Goal: Information Seeking & Learning: Learn about a topic

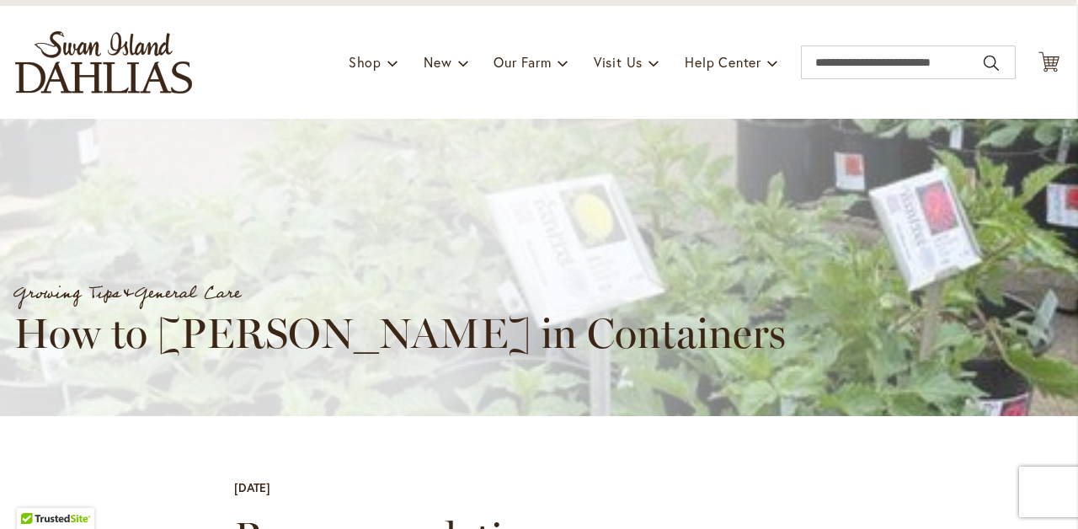
scroll to position [0, 2]
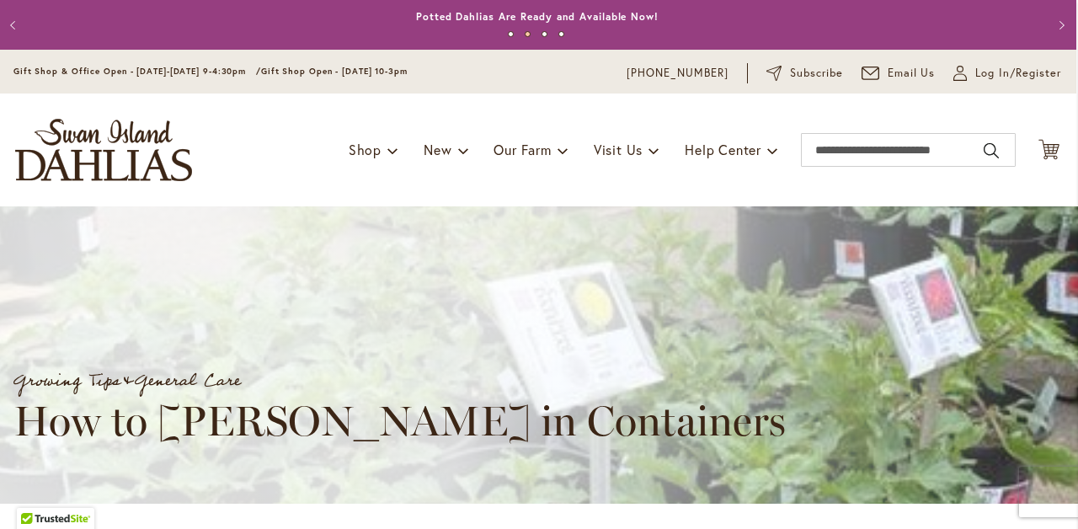
click at [770, 152] on span at bounding box center [772, 149] width 11 height 27
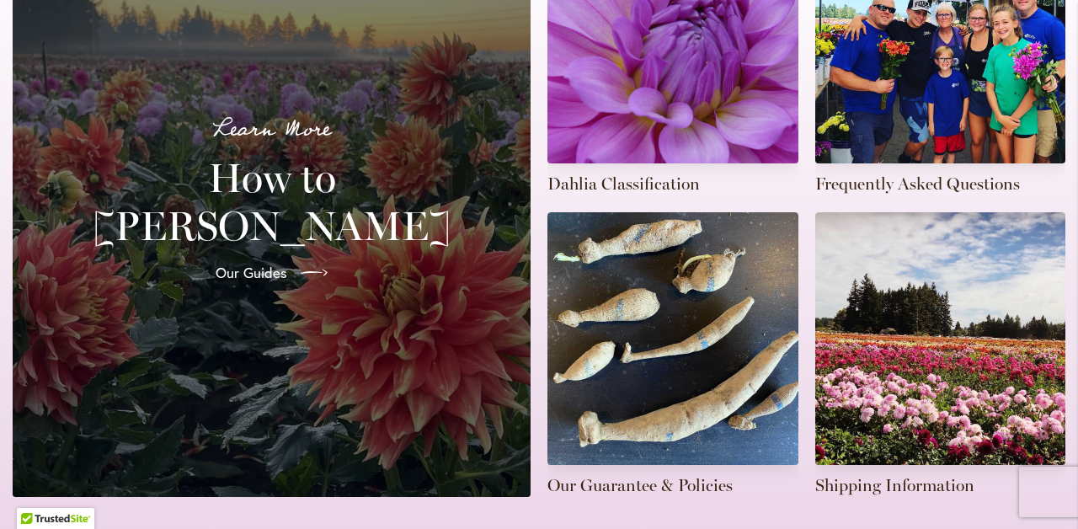
scroll to position [638, 0]
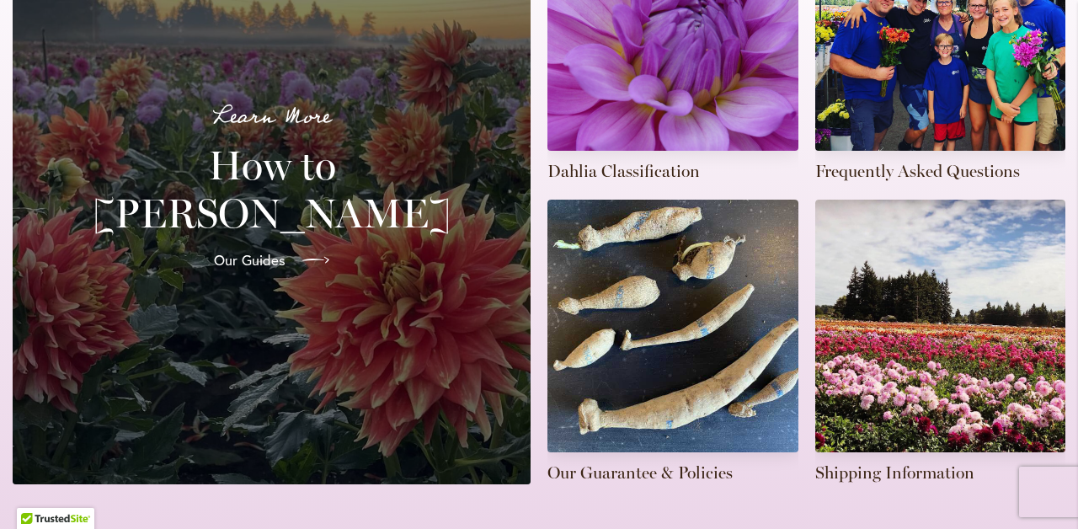
click at [302, 247] on icon at bounding box center [315, 260] width 27 height 27
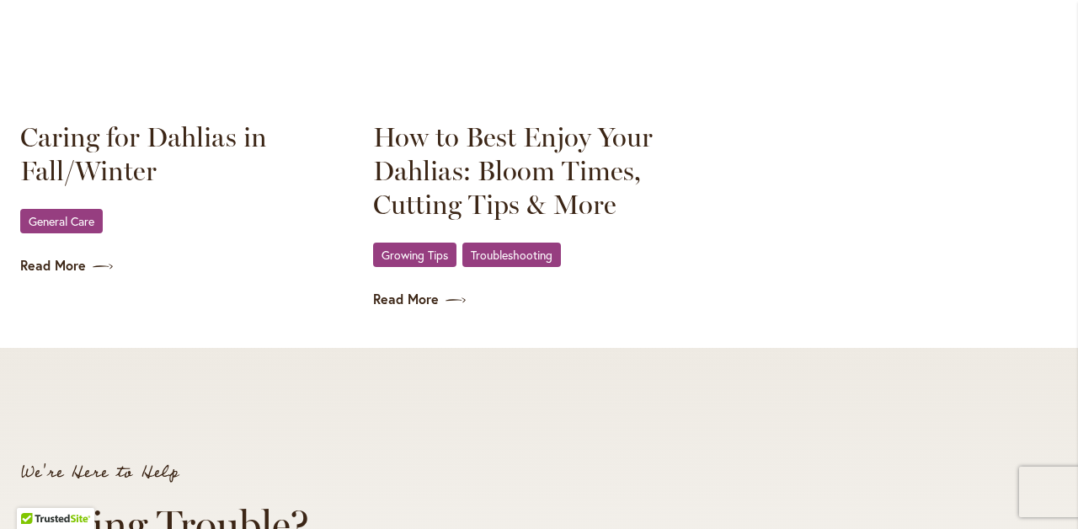
scroll to position [2572, 0]
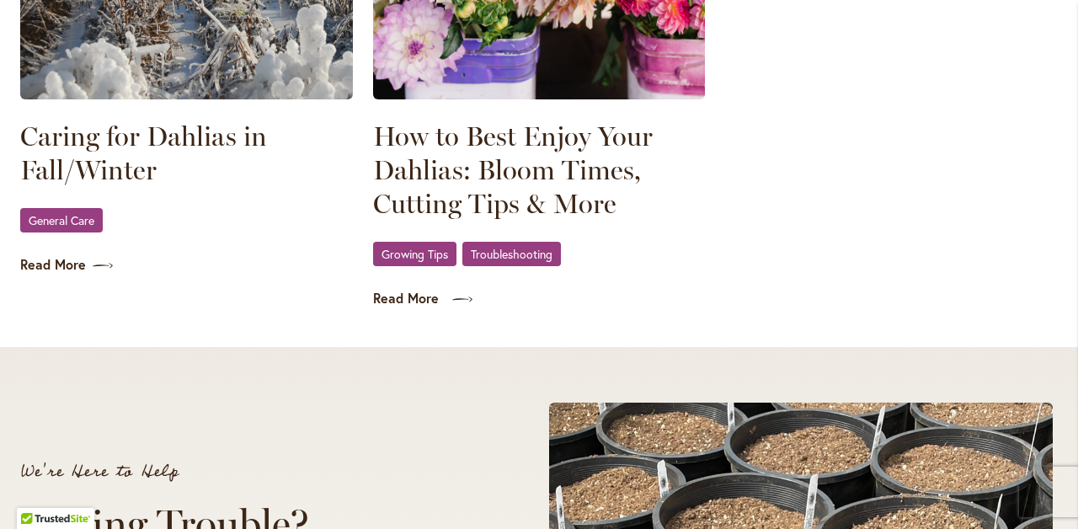
click at [431, 297] on link "Read More" at bounding box center [539, 298] width 333 height 19
